Goal: Information Seeking & Learning: Understand process/instructions

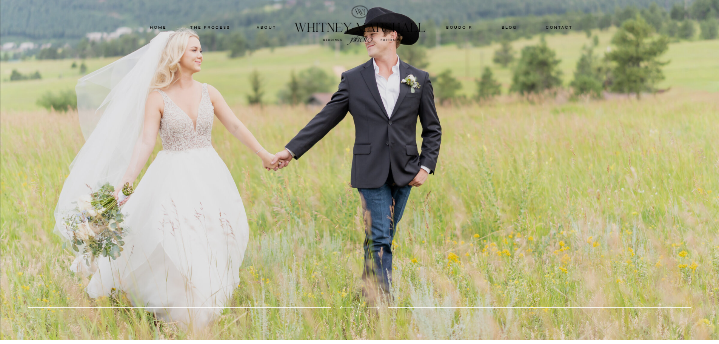
click at [210, 27] on nav "THE PROCESS" at bounding box center [210, 27] width 45 height 7
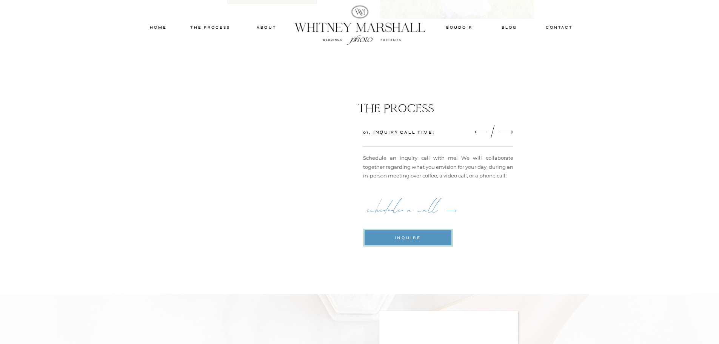
scroll to position [679, 0]
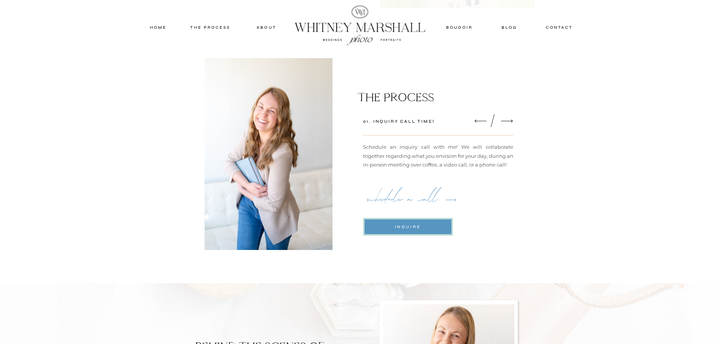
click at [502, 120] on icon at bounding box center [507, 120] width 16 height 15
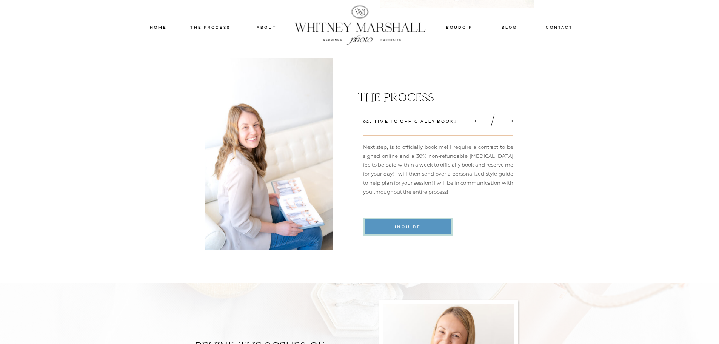
click at [505, 120] on icon at bounding box center [507, 120] width 16 height 15
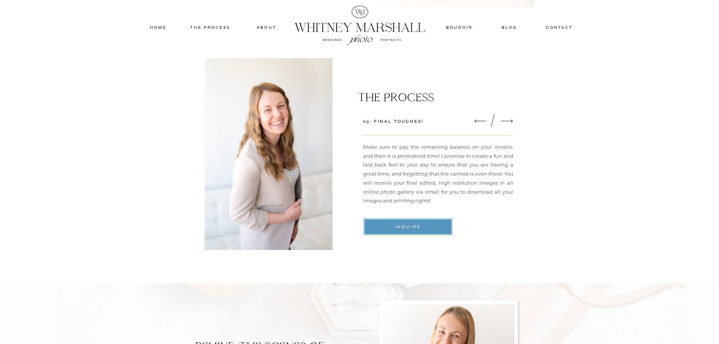
click at [505, 120] on icon at bounding box center [507, 120] width 16 height 15
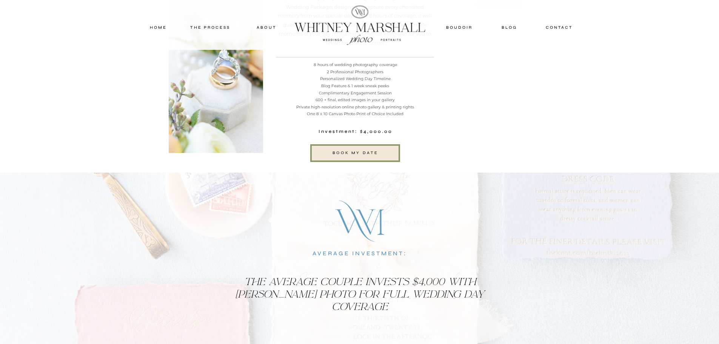
scroll to position [2113, 0]
